Goal: Complete application form: Complete application form

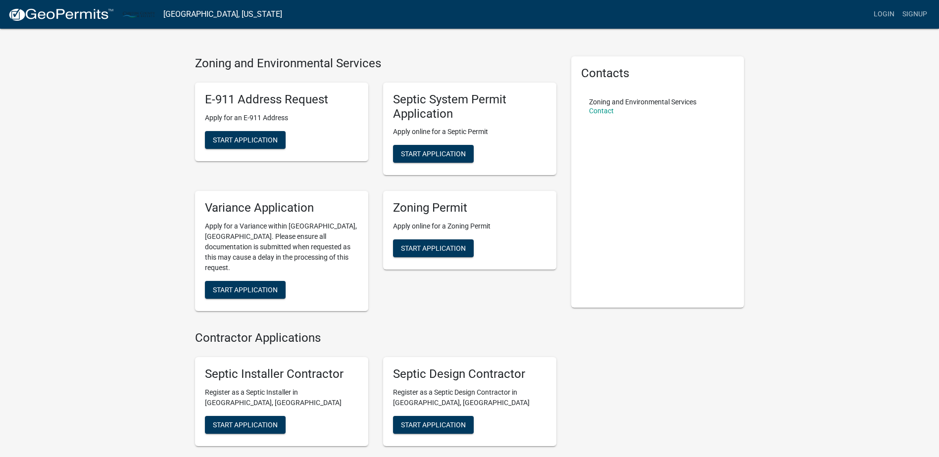
scroll to position [79, 0]
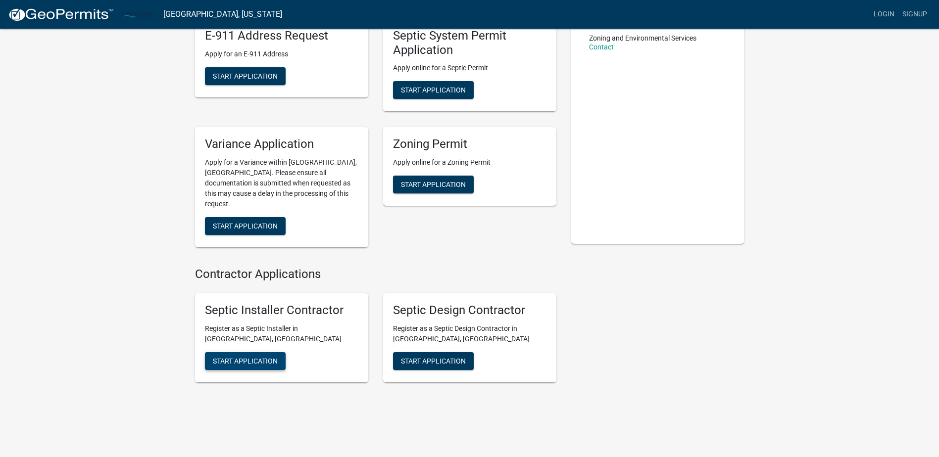
click at [258, 356] on button "Start Application" at bounding box center [245, 361] width 81 height 18
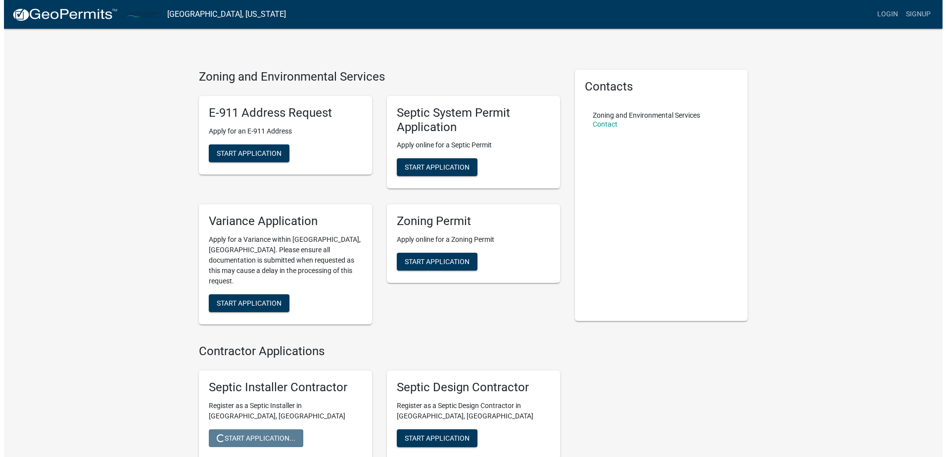
scroll to position [0, 0]
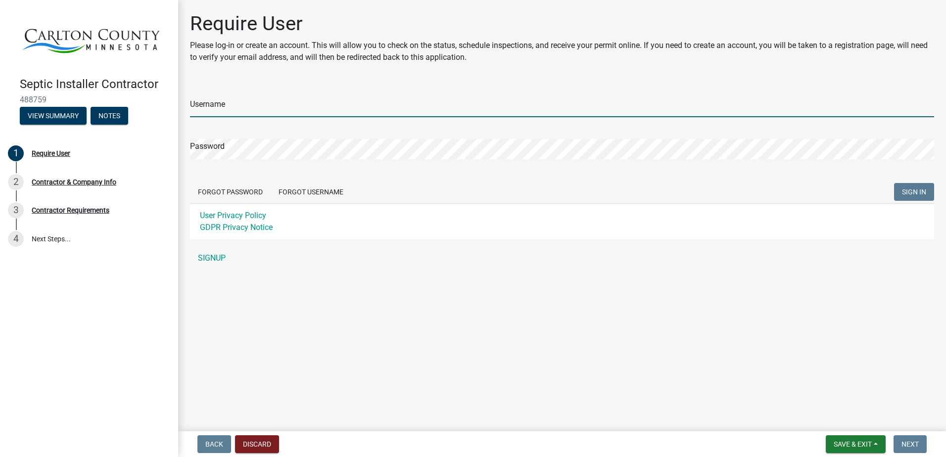
click at [199, 99] on input "Username" at bounding box center [562, 107] width 744 height 20
click at [202, 101] on input "Username" at bounding box center [562, 107] width 744 height 20
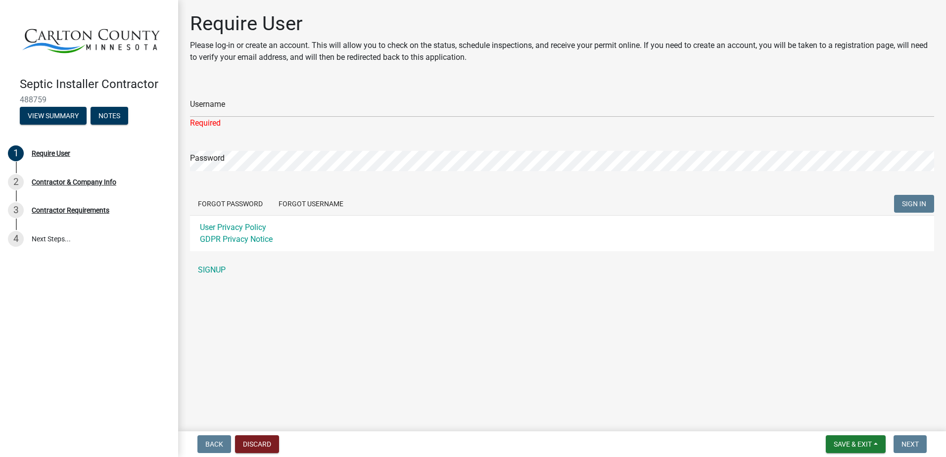
click at [212, 94] on div "Username Required" at bounding box center [562, 106] width 744 height 46
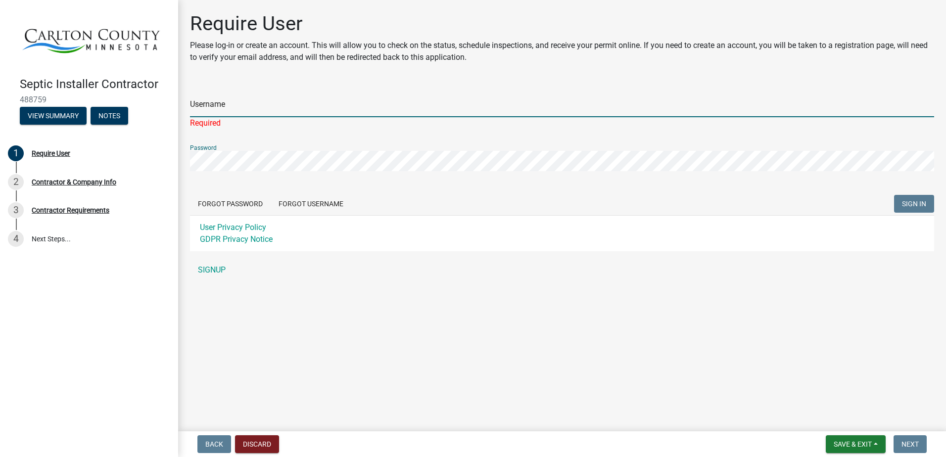
click at [275, 115] on input "Username" at bounding box center [562, 107] width 744 height 20
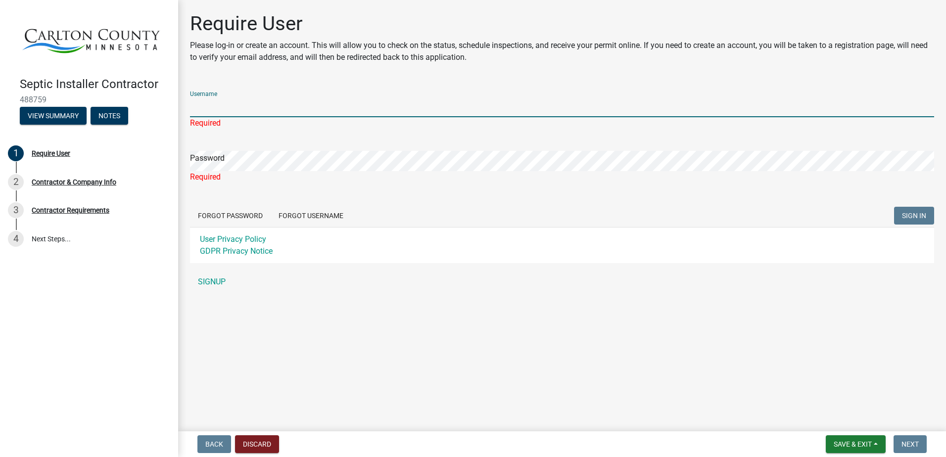
click at [287, 98] on input "Username" at bounding box center [562, 107] width 744 height 20
click at [264, 96] on div "Username Required" at bounding box center [562, 106] width 744 height 46
click at [281, 108] on input "Username" at bounding box center [562, 107] width 744 height 20
click at [62, 151] on div "Require User" at bounding box center [51, 153] width 39 height 7
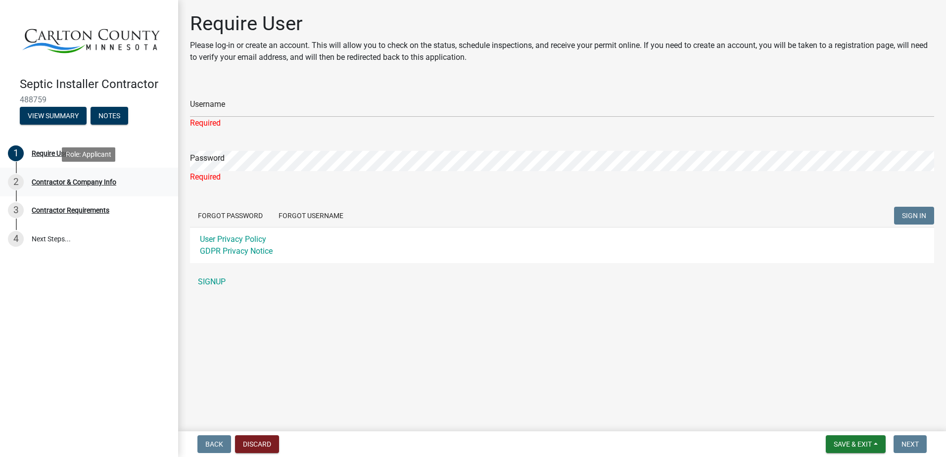
click at [62, 185] on div "Contractor & Company Info" at bounding box center [74, 182] width 85 height 7
click at [62, 182] on div "Contractor & Company Info" at bounding box center [74, 182] width 85 height 7
click at [63, 182] on div "Contractor & Company Info" at bounding box center [74, 182] width 85 height 7
click at [63, 181] on div "Contractor & Company Info" at bounding box center [74, 182] width 85 height 7
click at [63, 180] on div "Contractor & Company Info" at bounding box center [74, 182] width 85 height 7
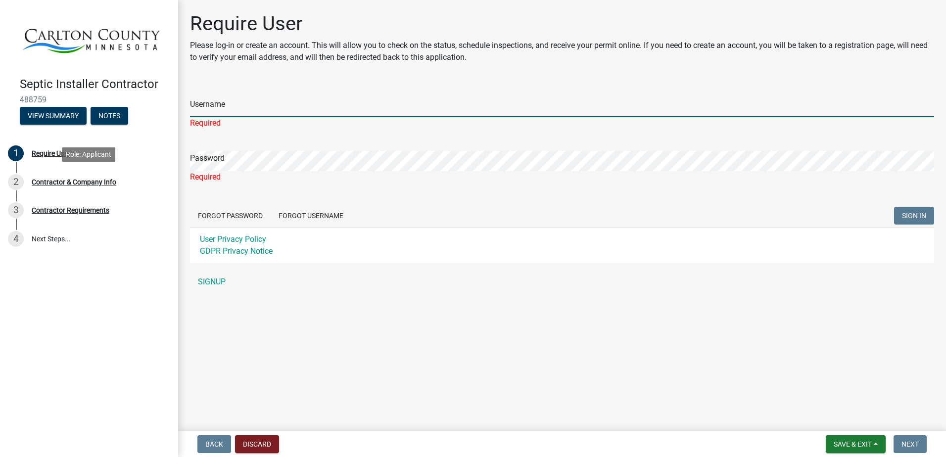
drag, startPoint x: 63, startPoint y: 180, endPoint x: 247, endPoint y: 100, distance: 200.2
click at [247, 100] on input "Username" at bounding box center [562, 107] width 744 height 20
click at [334, 94] on div "Username Required" at bounding box center [562, 106] width 744 height 46
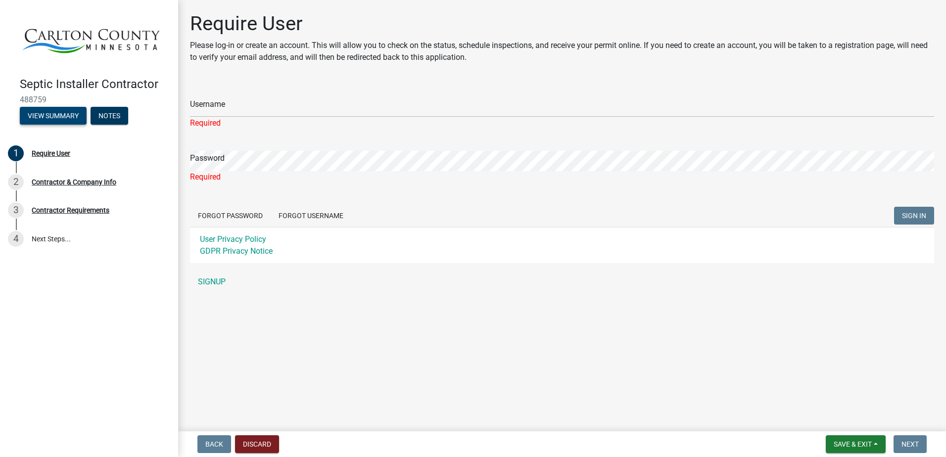
click at [59, 115] on button "View Summary" at bounding box center [53, 116] width 67 height 18
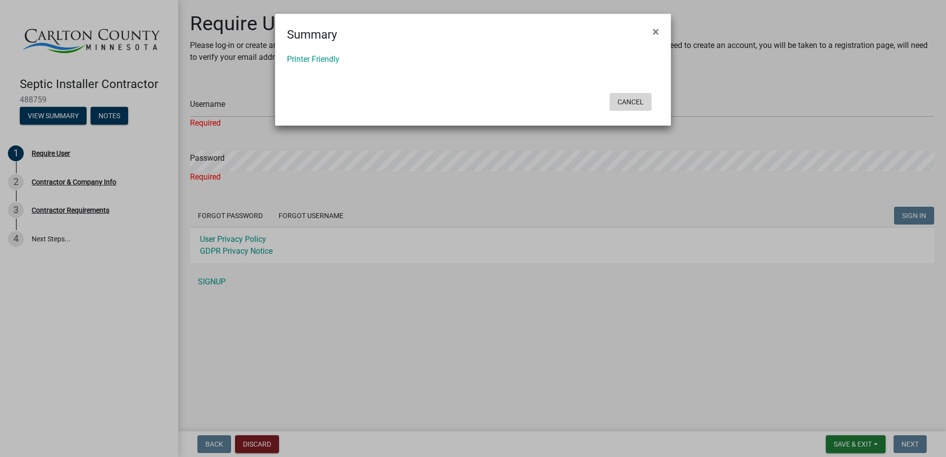
click at [626, 98] on button "Cancel" at bounding box center [631, 102] width 42 height 18
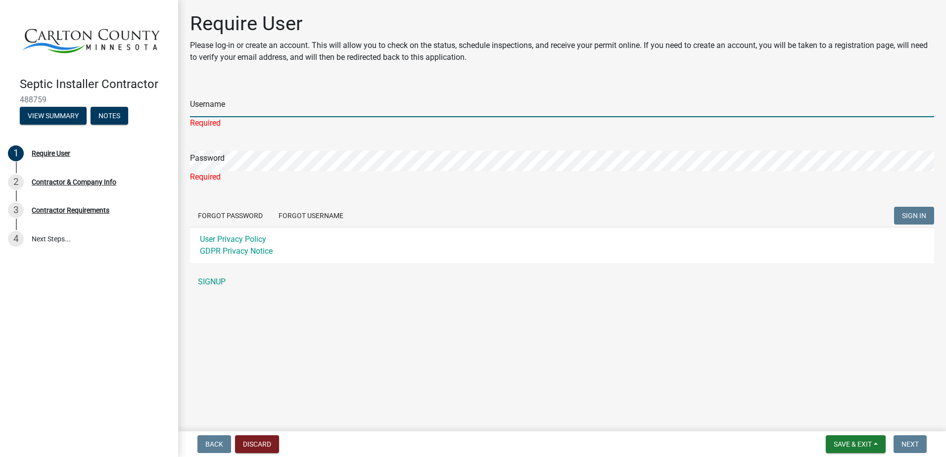
click at [245, 107] on input "Username" at bounding box center [562, 107] width 744 height 20
click at [327, 365] on main "Require User Please log-in or create an account. This will allow you to check o…" at bounding box center [562, 214] width 768 height 428
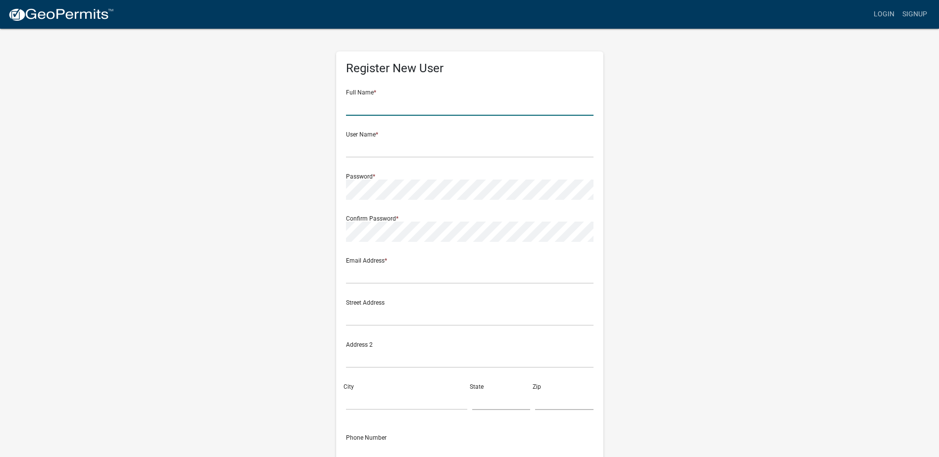
drag, startPoint x: 421, startPoint y: 114, endPoint x: 419, endPoint y: 107, distance: 7.6
click at [421, 114] on input "text" at bounding box center [469, 106] width 247 height 20
type input "Craig Harp"
type input "CraigHarp"
click at [660, 134] on div "Register New User Full Name * Craig Harp User Name * CraigHarp Password * Confi…" at bounding box center [470, 293] width 564 height 530
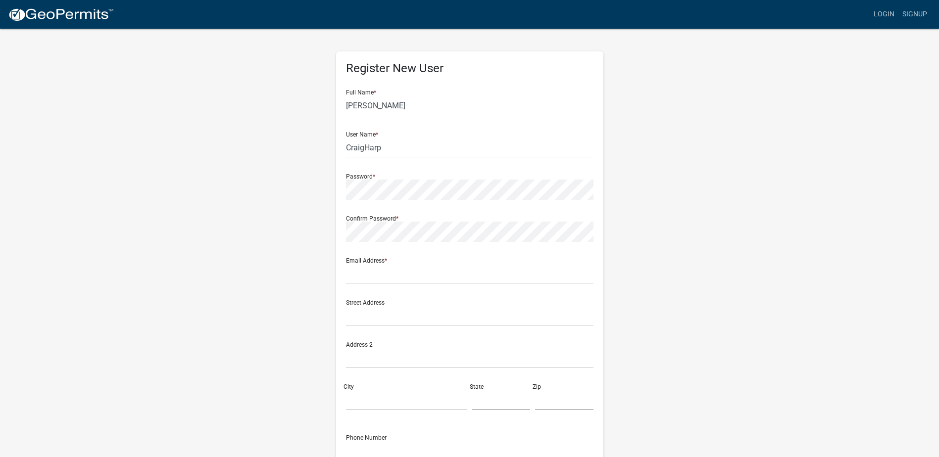
click at [289, 196] on div "Register New User Full Name * Craig Harp User Name * CraigHarp Password * Confi…" at bounding box center [470, 293] width 564 height 530
click at [229, 282] on div "Register New User Full Name * Craig Harp User Name * CraigHarp Password * Confi…" at bounding box center [470, 293] width 564 height 530
click at [581, 276] on input "text" at bounding box center [469, 274] width 247 height 20
type input "mcharp79@hotmail.com"
click at [386, 318] on input "text" at bounding box center [469, 316] width 247 height 20
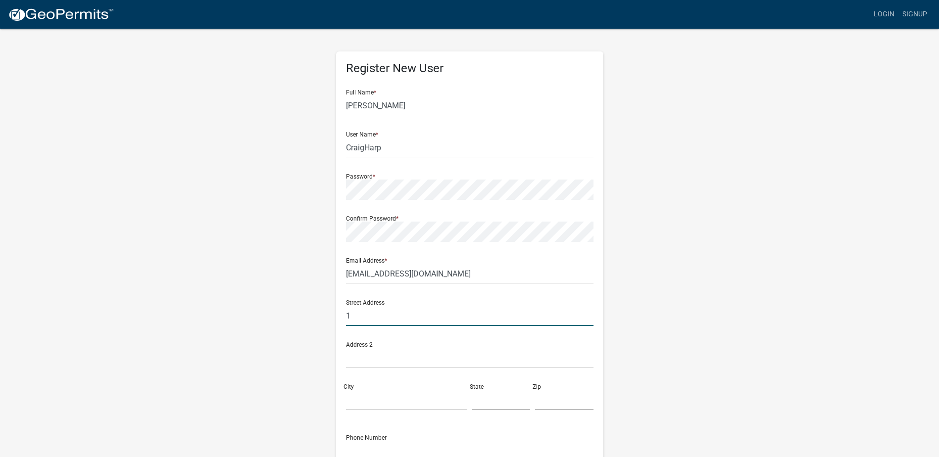
click at [382, 316] on input "1" at bounding box center [469, 316] width 247 height 20
type input "1183 Rosicky Rd"
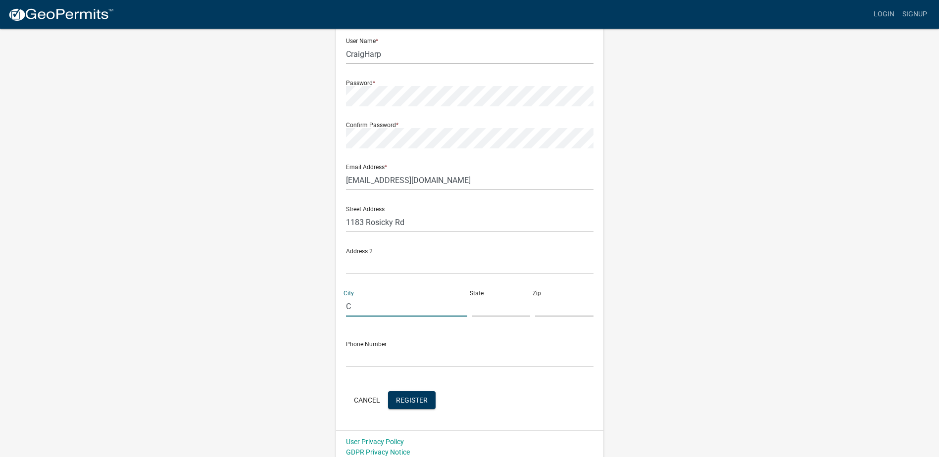
scroll to position [100, 0]
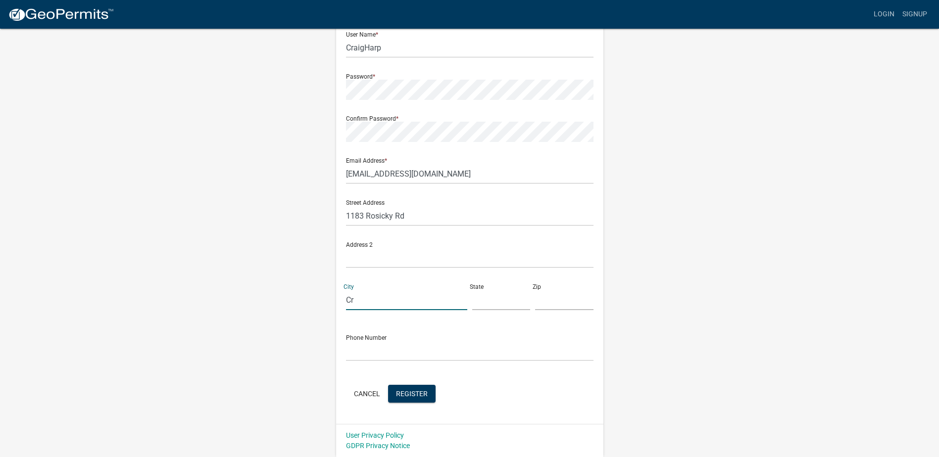
type input "Cromwell"
click at [475, 301] on input "text" at bounding box center [501, 300] width 58 height 20
type input "MN"
type input "55726"
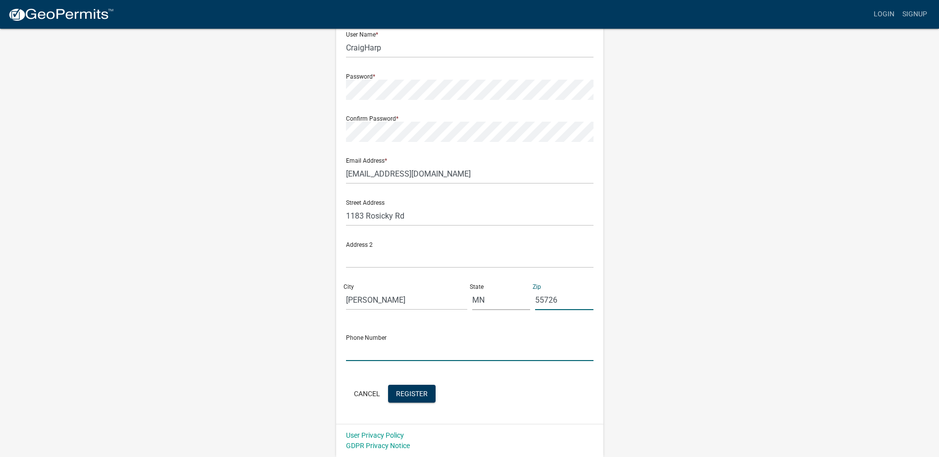
click at [399, 349] on input "text" at bounding box center [469, 351] width 247 height 20
type input "218-644-3605"
click at [321, 340] on div "Register New User Full Name * Craig Harp User Name * CraigHarp Password * Confi…" at bounding box center [470, 193] width 564 height 530
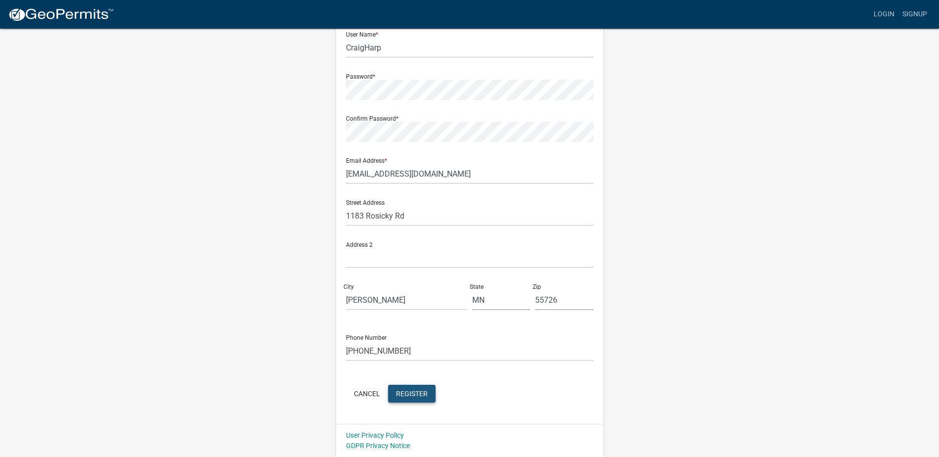
click at [412, 394] on span "Register" at bounding box center [412, 394] width 32 height 8
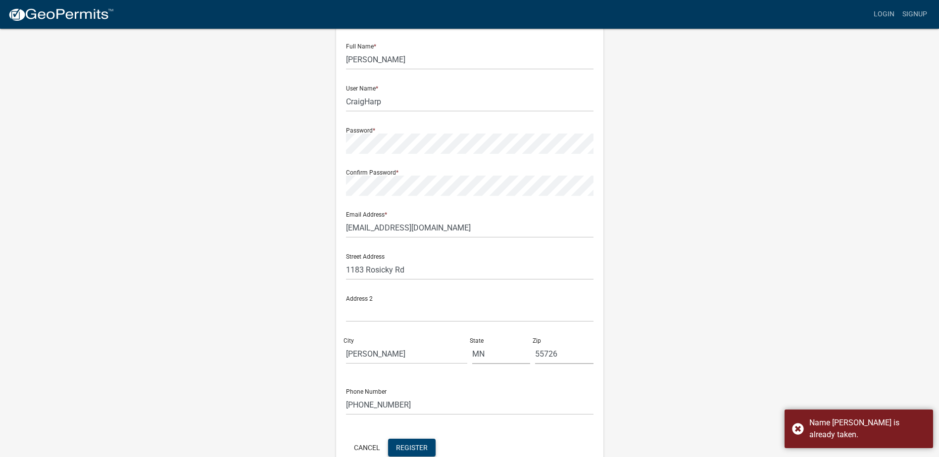
scroll to position [0, 0]
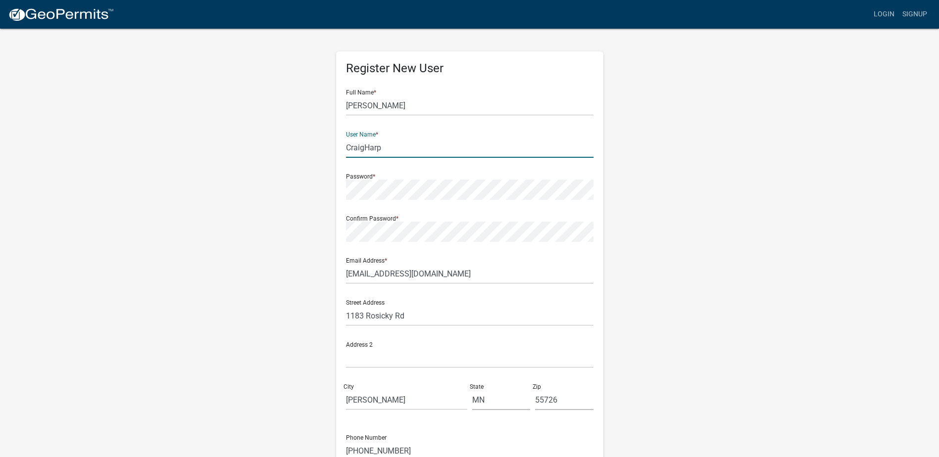
click at [363, 148] on input "CraigHarp" at bounding box center [469, 148] width 247 height 20
click at [356, 148] on input "CraigHarp" at bounding box center [469, 148] width 247 height 20
click at [392, 149] on input "CraigHarp" at bounding box center [469, 148] width 247 height 20
click at [366, 147] on input "CraigHarp" at bounding box center [469, 148] width 247 height 20
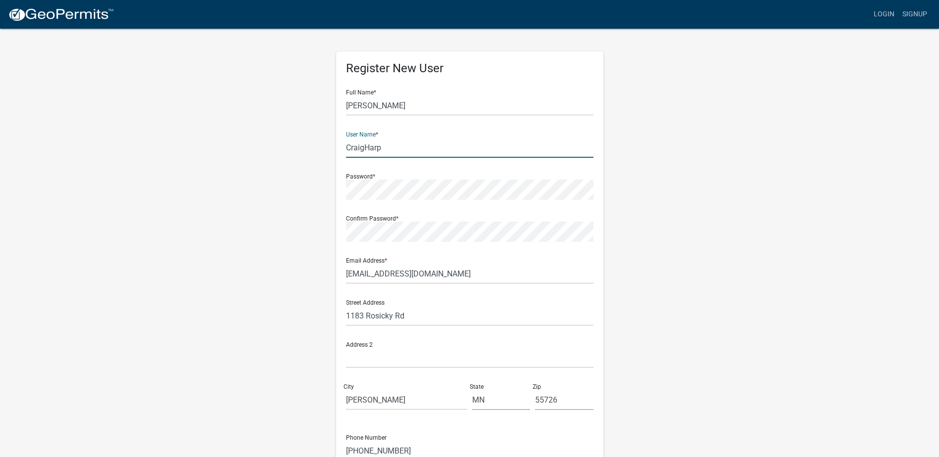
click at [364, 147] on input "CraigHarp" at bounding box center [469, 148] width 247 height 20
click at [233, 187] on div "Register New User Full Name * Craig Harp User Name * CraigHarp Password * Confi…" at bounding box center [470, 293] width 564 height 530
drag, startPoint x: 364, startPoint y: 145, endPoint x: 386, endPoint y: 146, distance: 21.3
click at [367, 145] on input "CraigHarp" at bounding box center [469, 148] width 247 height 20
type input "Craig_Harp"
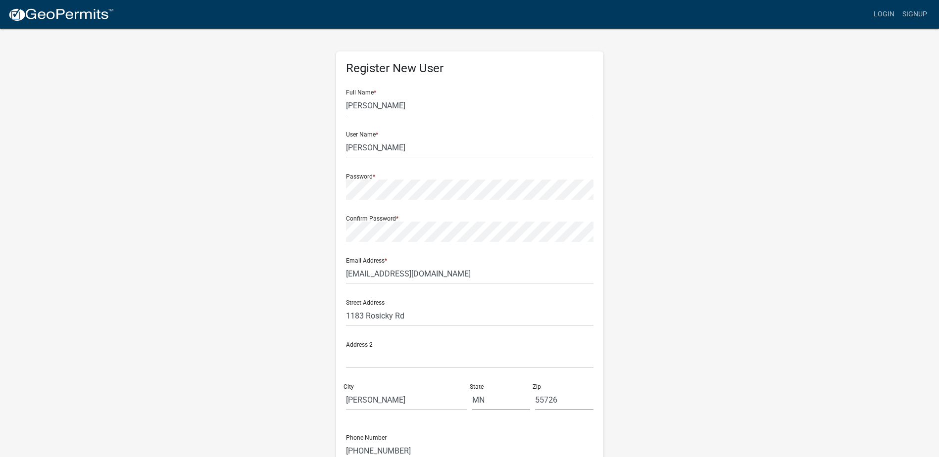
click at [720, 165] on div "Register New User Full Name * Craig Harp User Name * Craig_Harp Password * Conf…" at bounding box center [470, 293] width 564 height 530
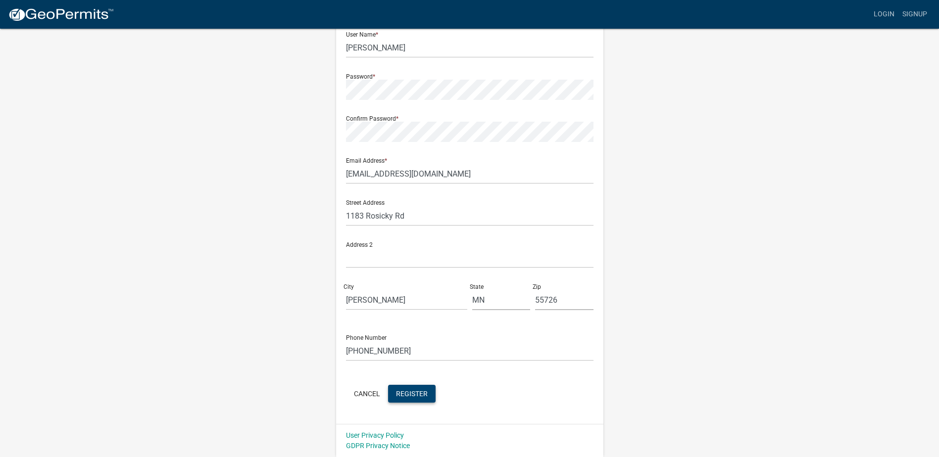
drag, startPoint x: 674, startPoint y: 318, endPoint x: 658, endPoint y: 375, distance: 58.5
click at [402, 391] on span "Register" at bounding box center [412, 394] width 32 height 8
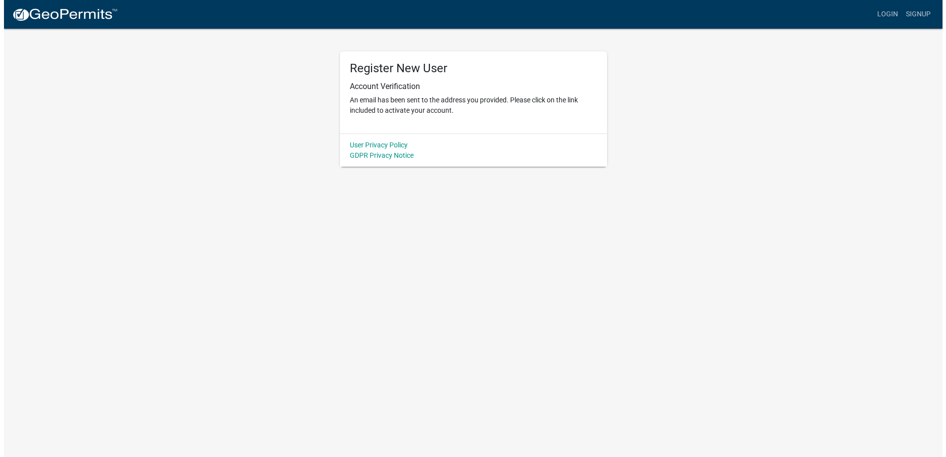
scroll to position [0, 0]
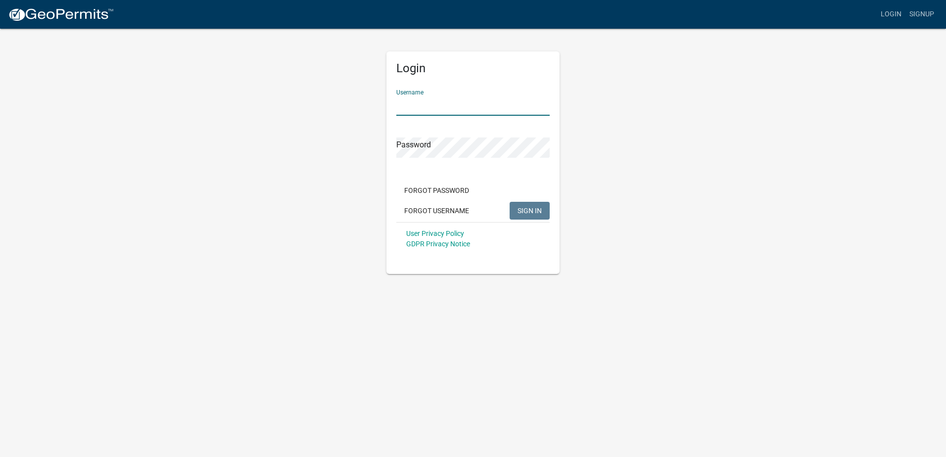
click at [438, 110] on input "Username" at bounding box center [472, 106] width 153 height 20
click at [401, 108] on input "Username" at bounding box center [472, 106] width 153 height 20
type input "c"
click at [285, 220] on div "Login Username harp Password Forgot Password Forgot Username SIGN IN User Priva…" at bounding box center [473, 151] width 564 height 247
click at [539, 208] on span "SIGN IN" at bounding box center [530, 210] width 24 height 8
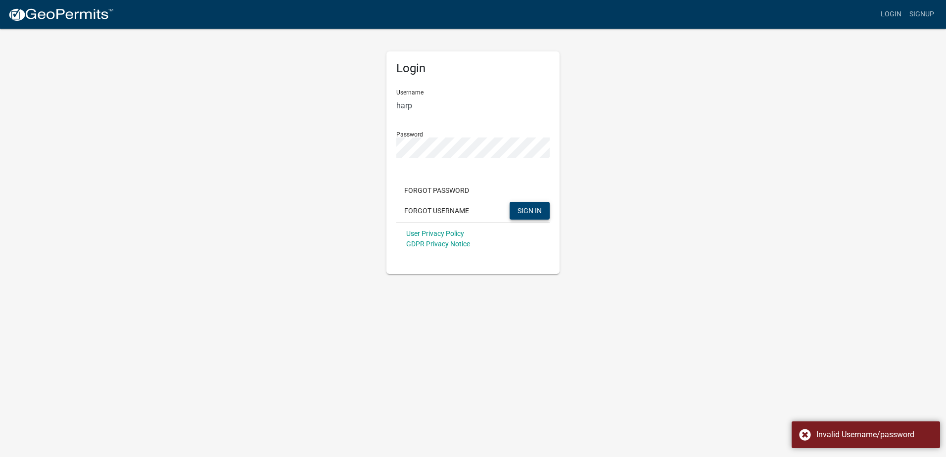
click at [619, 214] on div "Login Username harp Password Forgot Password Forgot Username SIGN IN User Priva…" at bounding box center [473, 151] width 564 height 247
drag, startPoint x: 421, startPoint y: 105, endPoint x: 245, endPoint y: 90, distance: 177.4
click at [266, 90] on div "Login Username harp Password Forgot Password Forgot Username SIGN IN User Priva…" at bounding box center [473, 151] width 564 height 247
type input "craigharp"
click at [510, 202] on button "SIGN IN" at bounding box center [530, 211] width 40 height 18
